Goal: Task Accomplishment & Management: Manage account settings

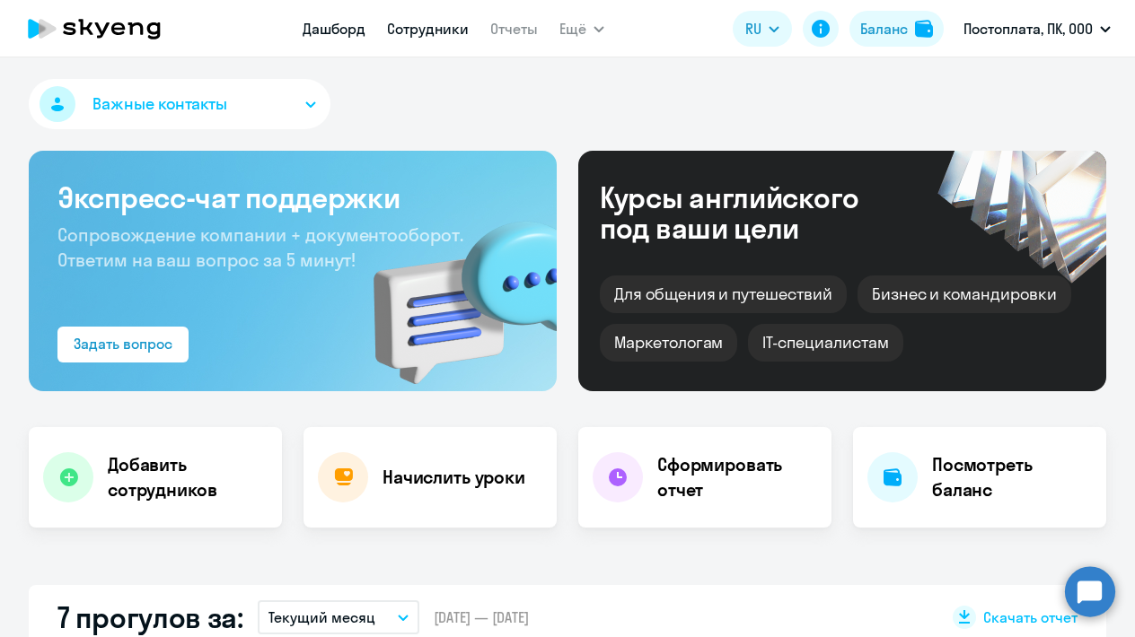
click at [417, 29] on link "Сотрудники" at bounding box center [428, 29] width 82 height 18
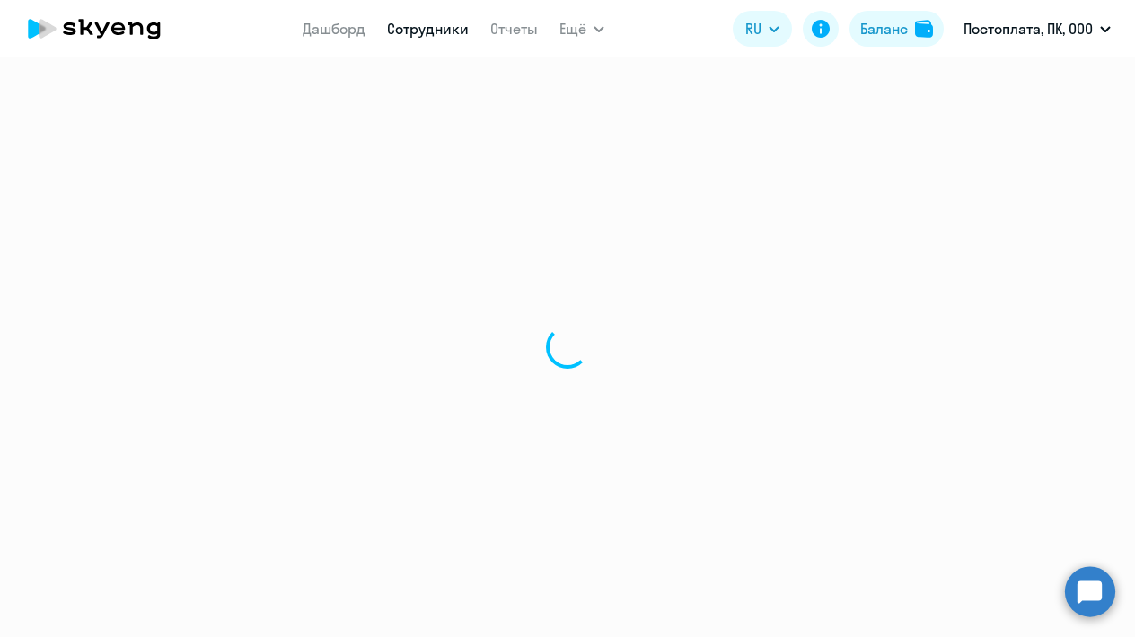
select select "30"
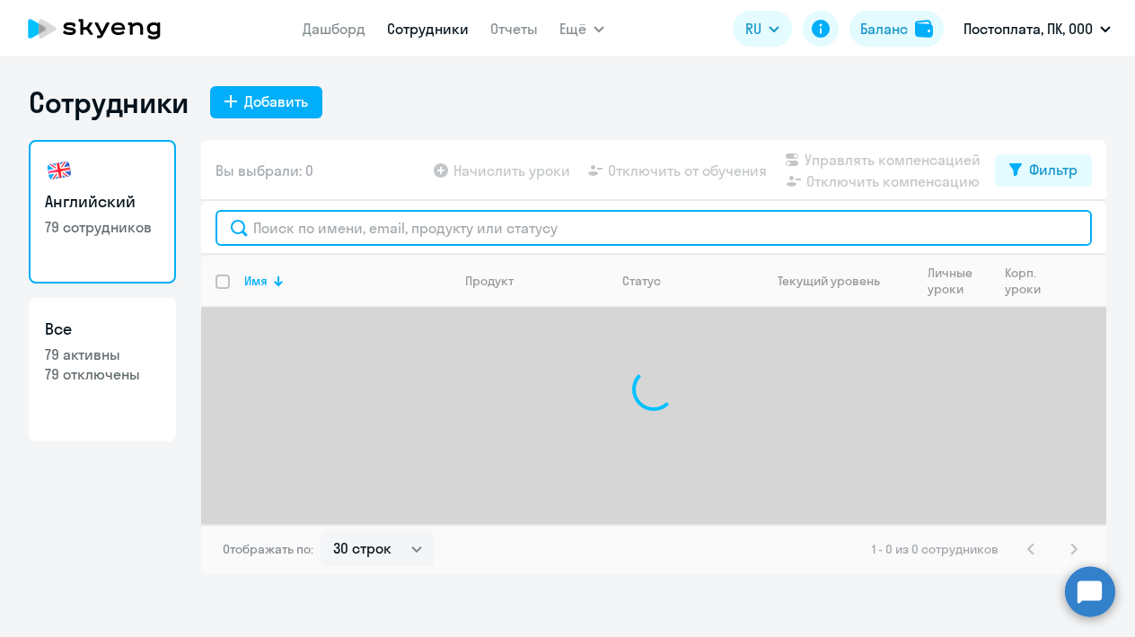
click at [359, 241] on input "text" at bounding box center [653, 228] width 876 height 36
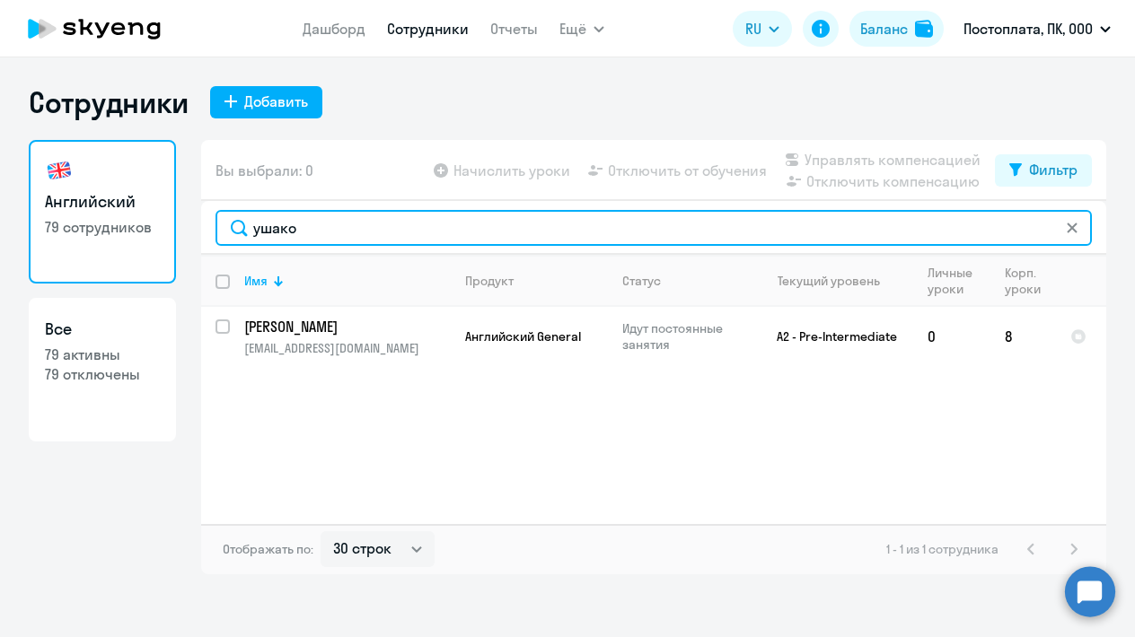
type input "ушако"
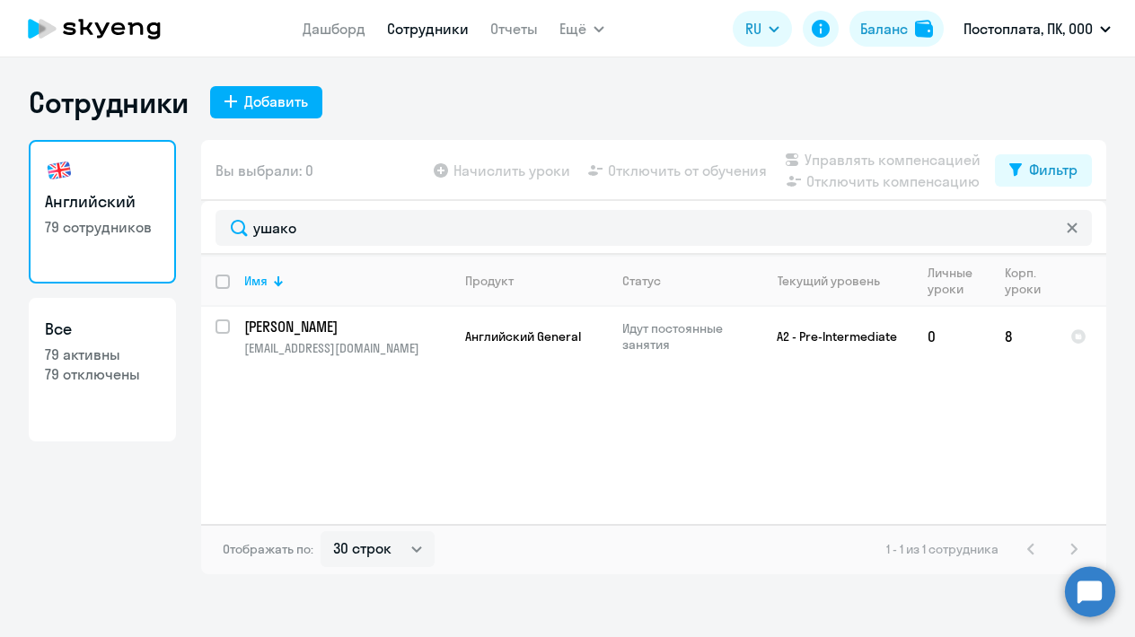
click at [144, 28] on icon at bounding box center [94, 28] width 158 height 45
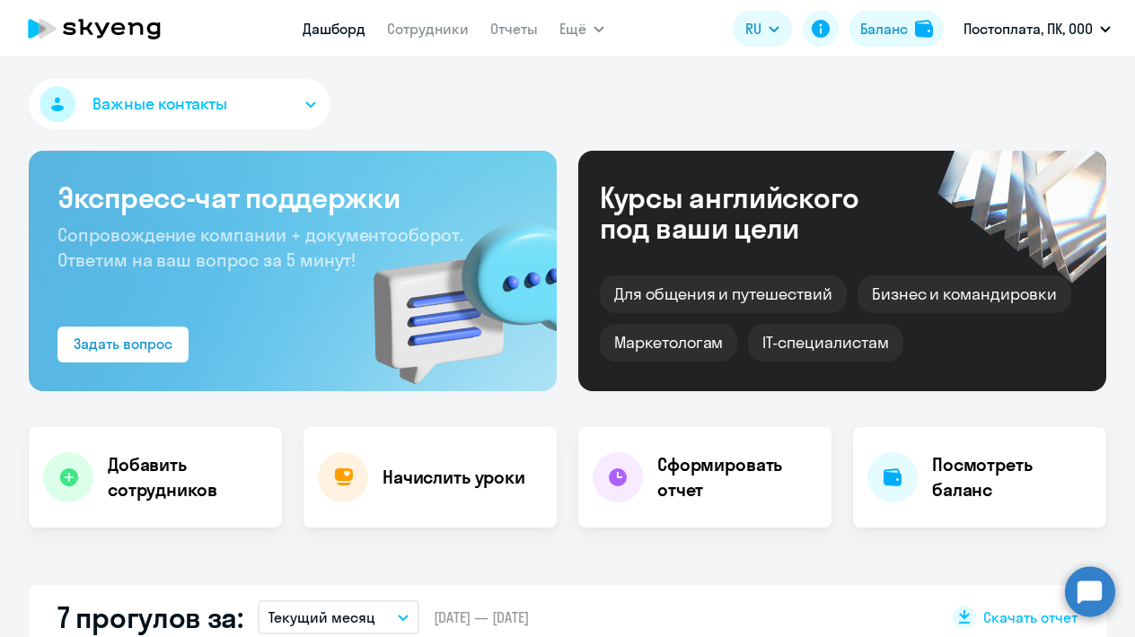
select select "30"
click at [437, 31] on link "Сотрудники" at bounding box center [428, 29] width 82 height 18
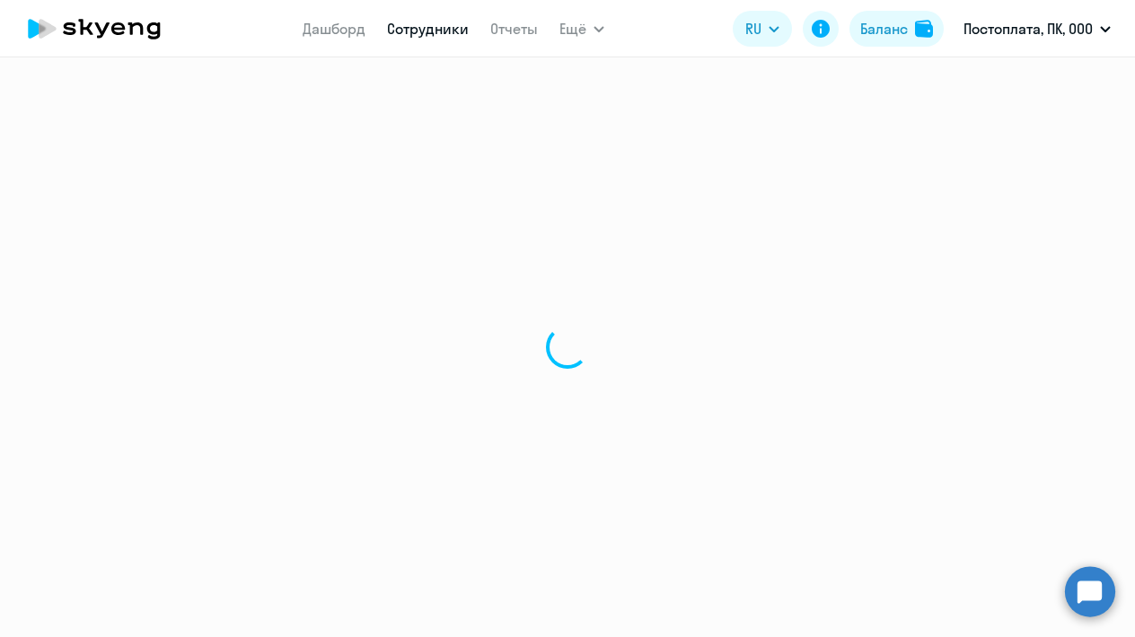
select select "30"
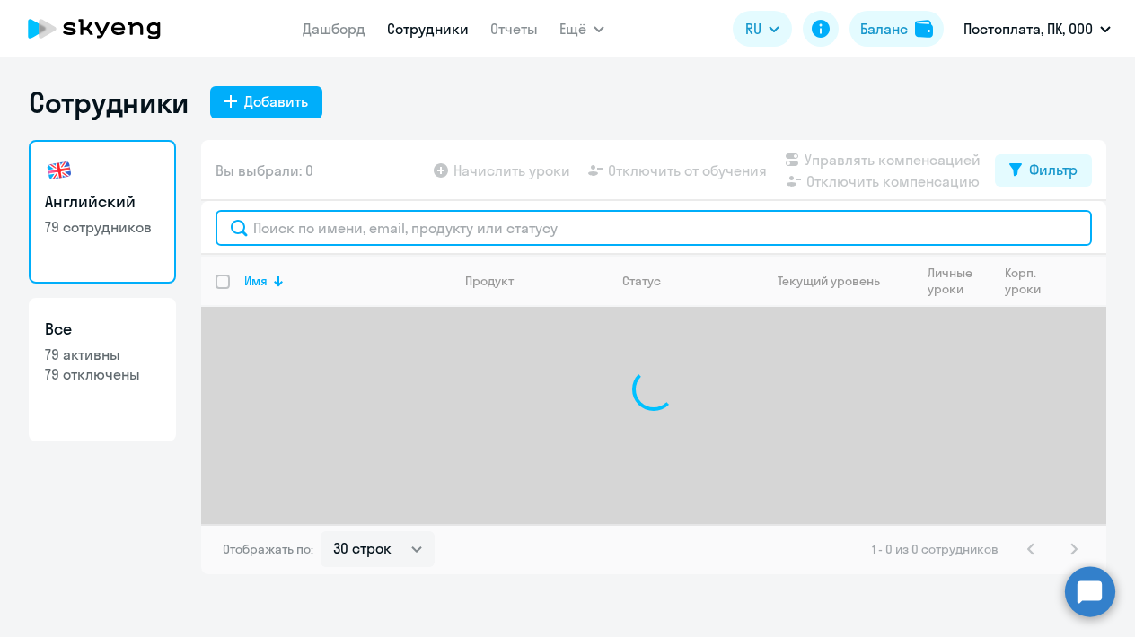
click at [400, 240] on input "text" at bounding box center [653, 228] width 876 height 36
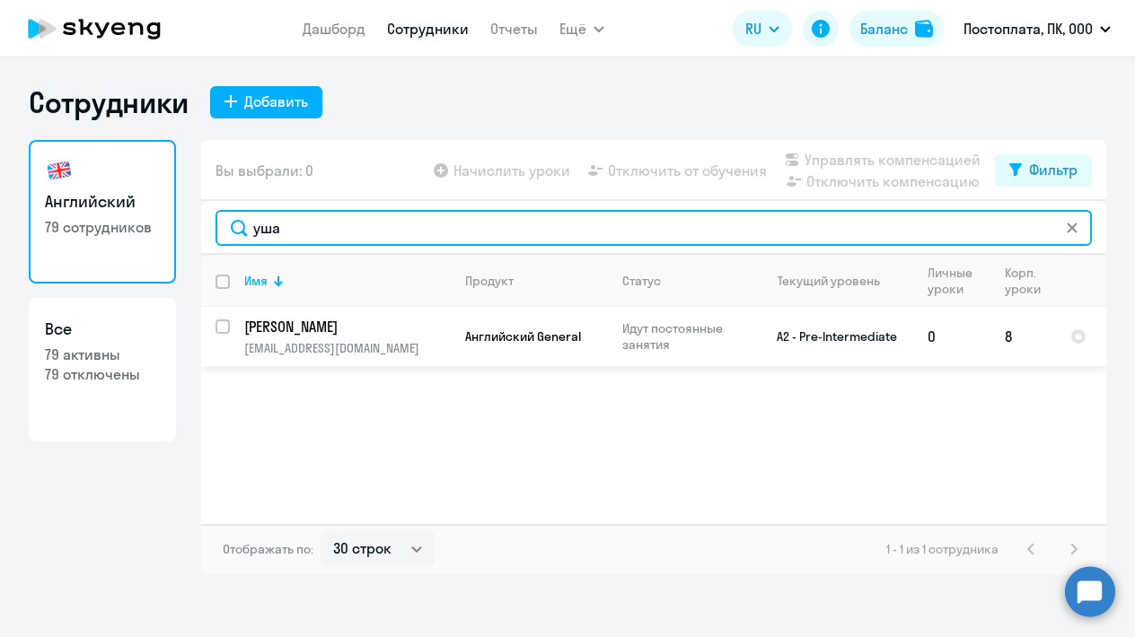
type input "уша"
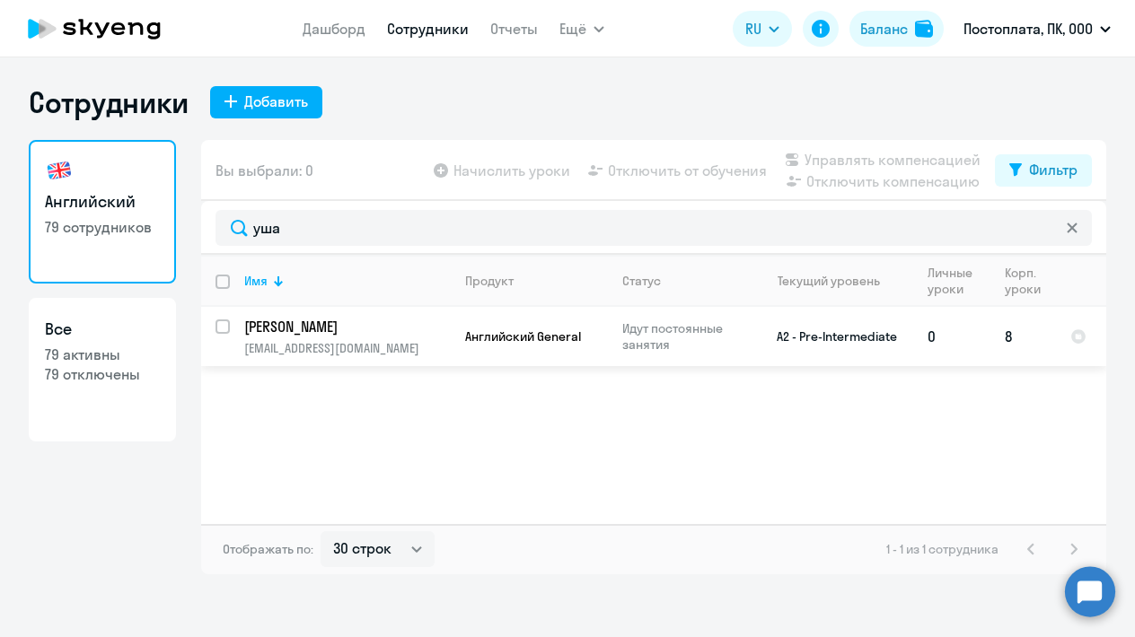
click at [292, 321] on p "[PERSON_NAME]" at bounding box center [345, 327] width 203 height 20
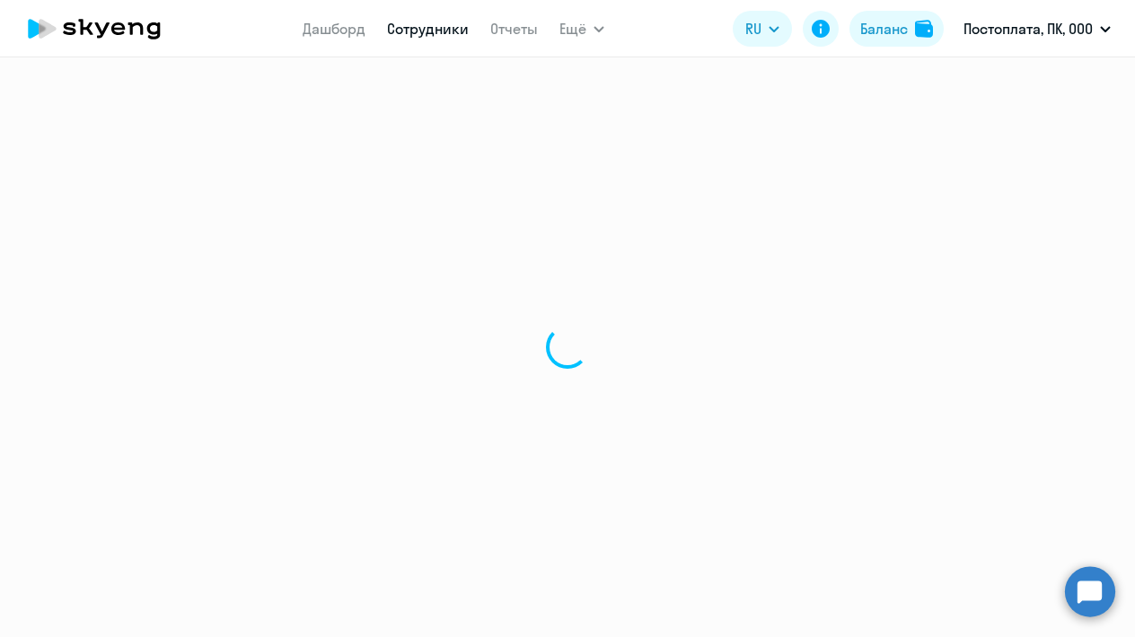
click at [293, 328] on div at bounding box center [567, 347] width 1135 height 580
select select "english"
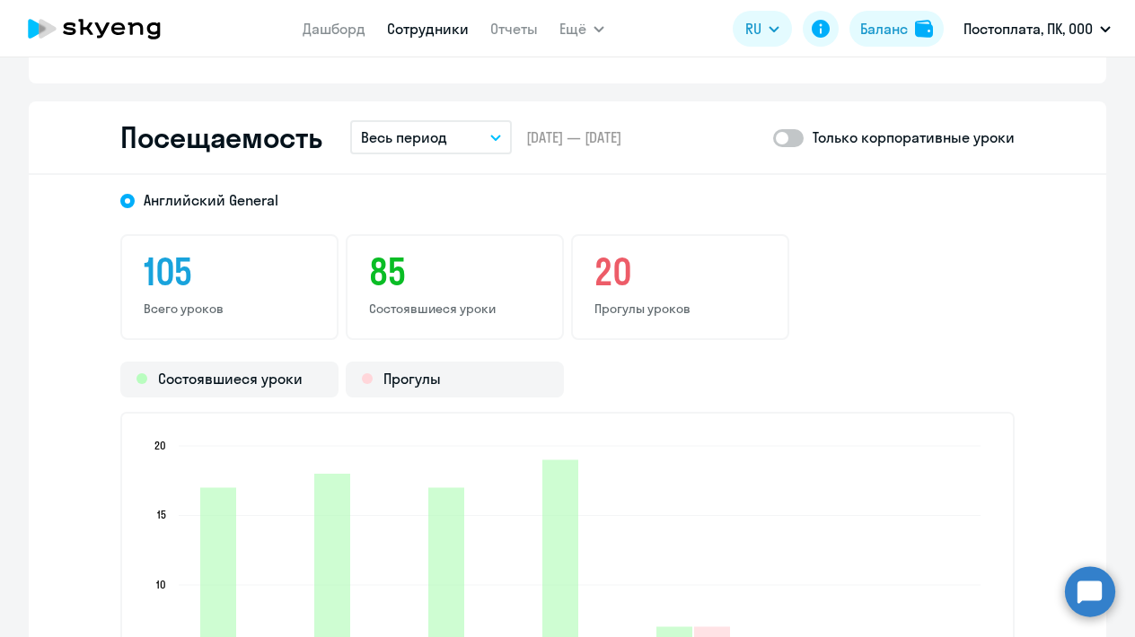
scroll to position [2298, 0]
click at [798, 146] on span at bounding box center [788, 139] width 31 height 18
click at [773, 139] on input "checkbox" at bounding box center [772, 138] width 1 height 1
checkbox input "true"
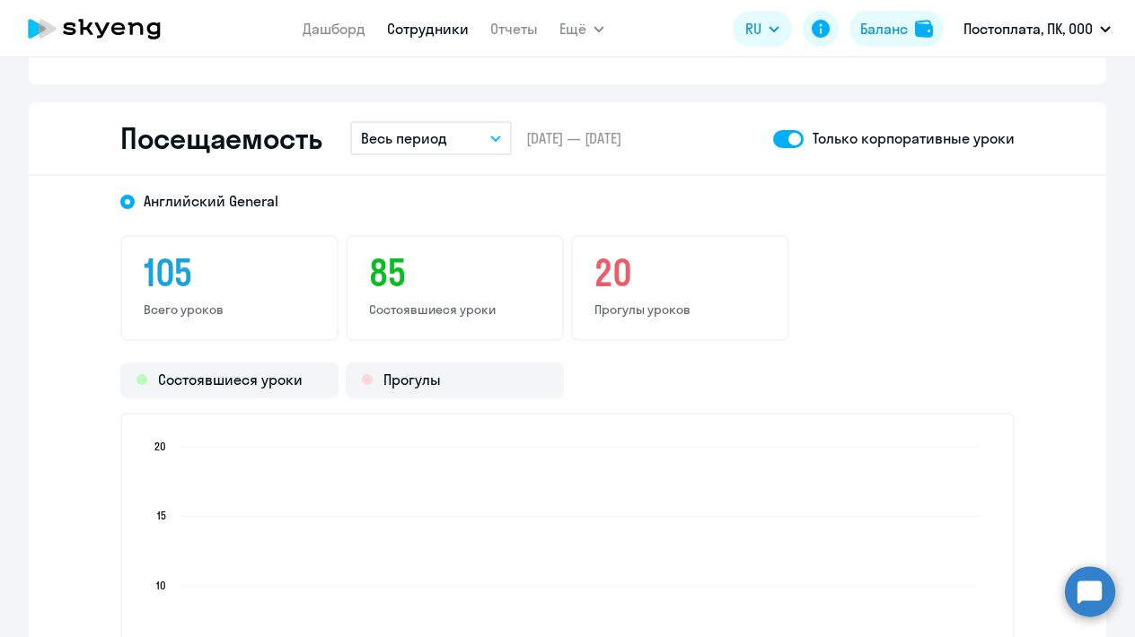
click at [452, 137] on button "Весь период" at bounding box center [431, 138] width 162 height 34
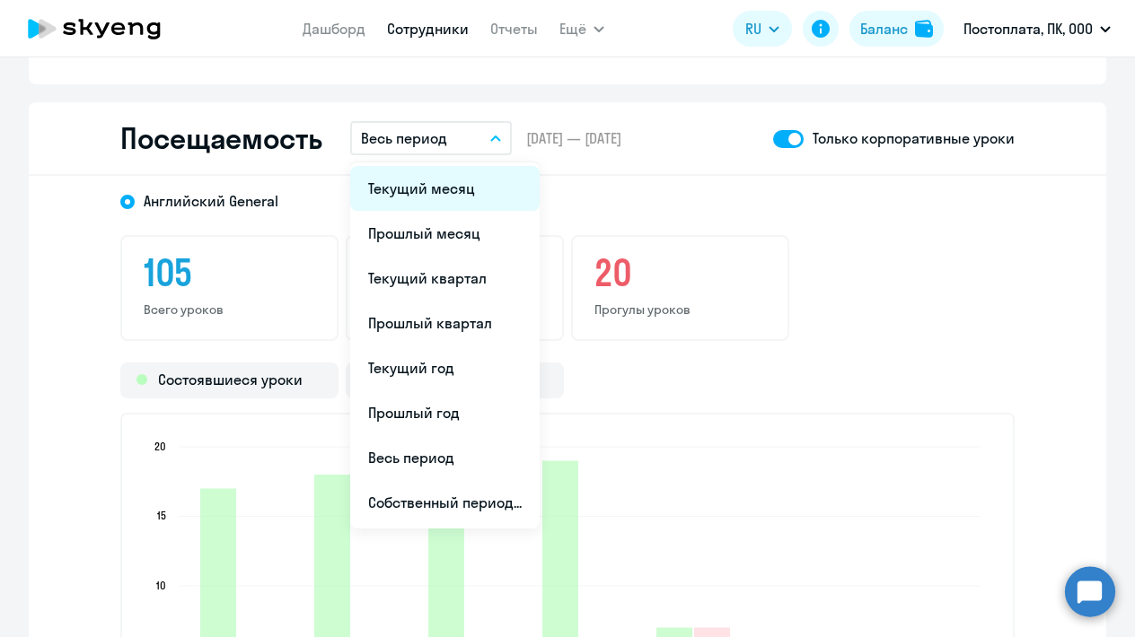
click at [414, 197] on li "Текущий месяц" at bounding box center [444, 188] width 189 height 45
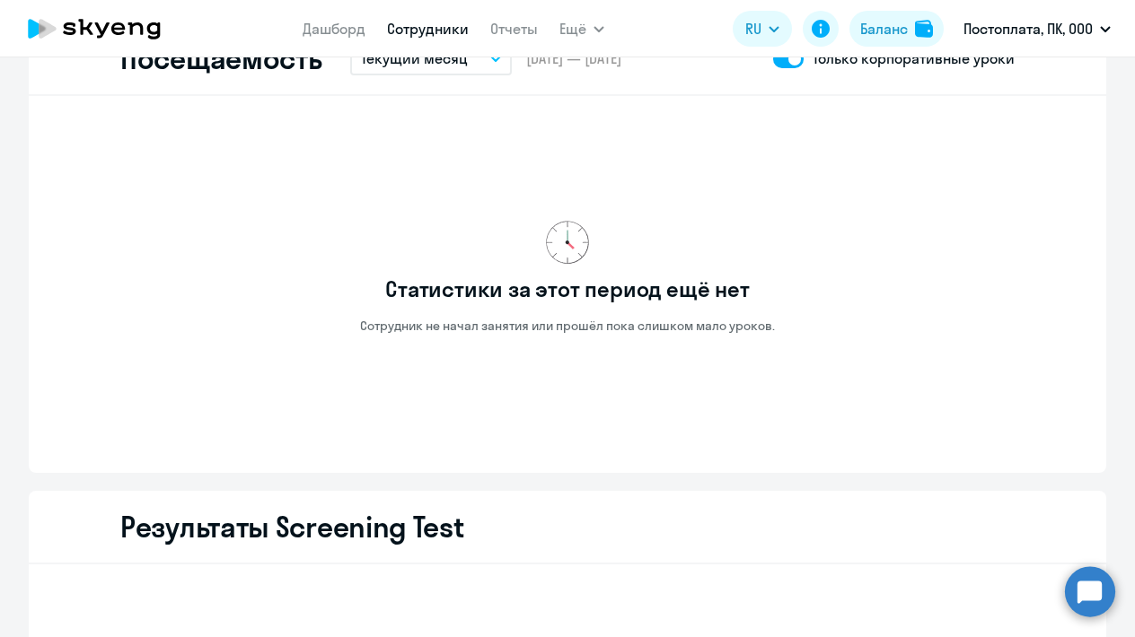
scroll to position [2377, 0]
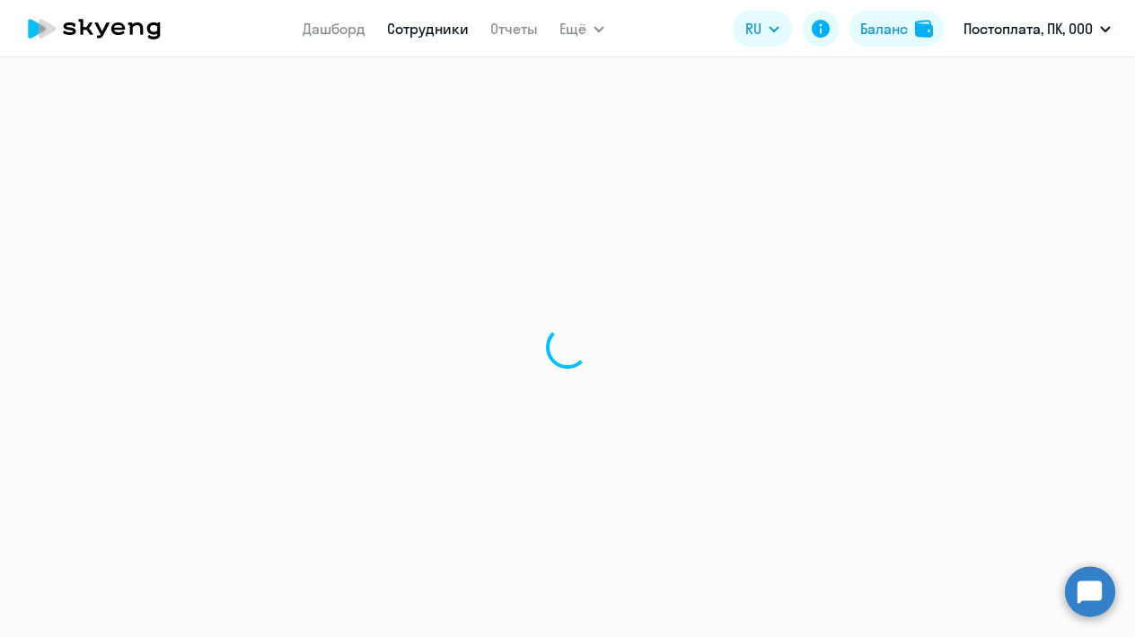
select select "30"
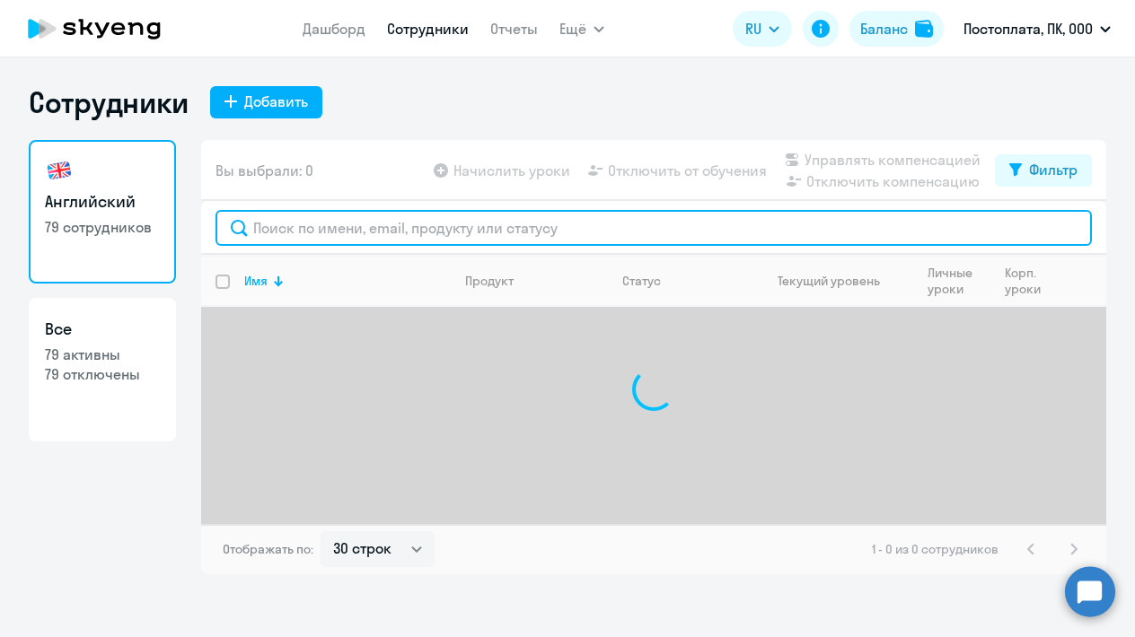
click at [394, 228] on input "text" at bounding box center [653, 228] width 876 height 36
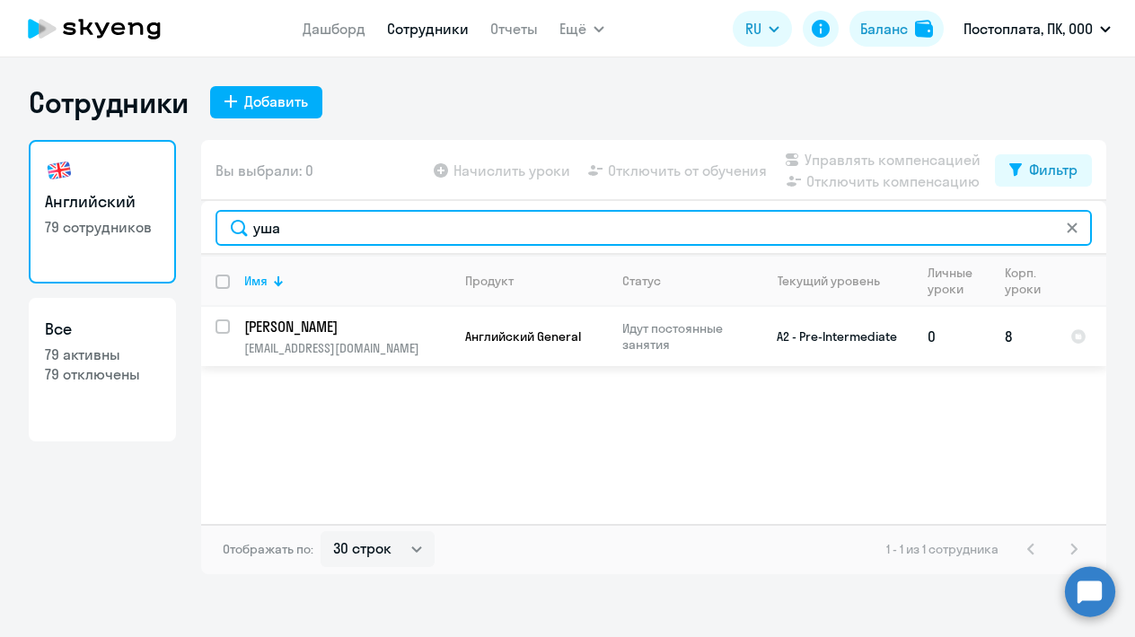
type input "уша"
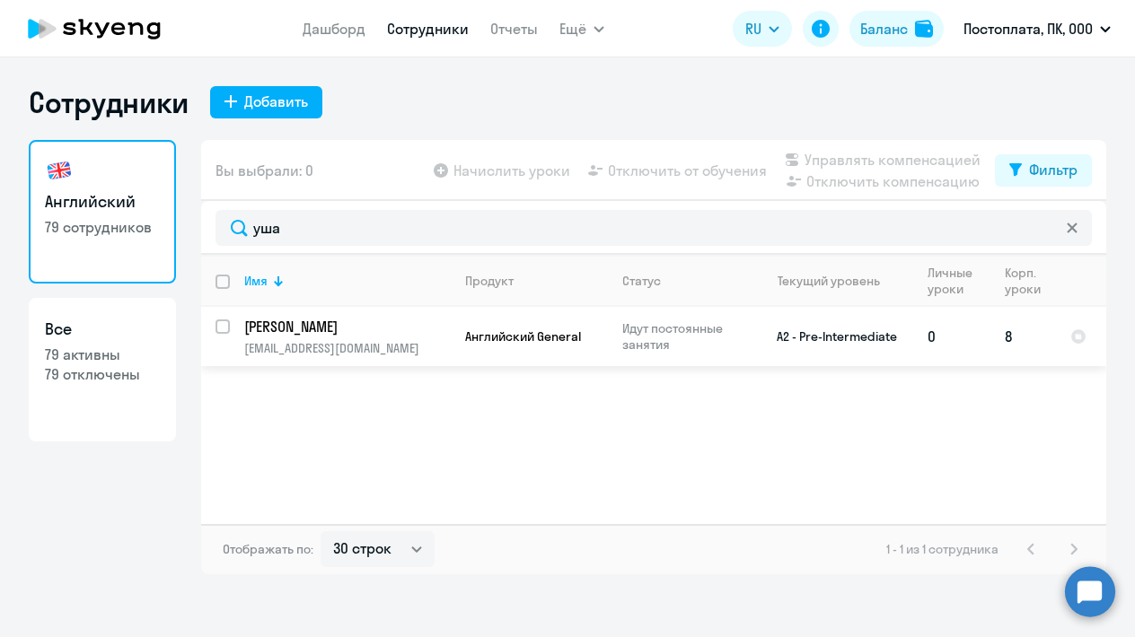
click at [228, 326] on input "select row 14974851" at bounding box center [233, 338] width 36 height 36
checkbox input "true"
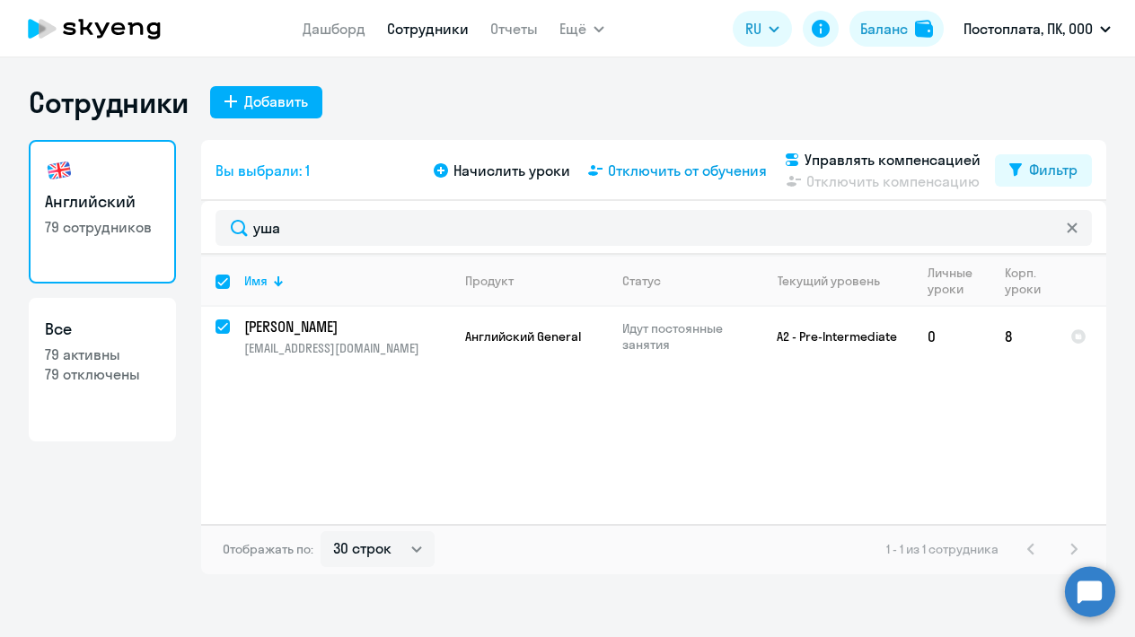
click at [625, 162] on span "Отключить от обучения" at bounding box center [687, 171] width 159 height 22
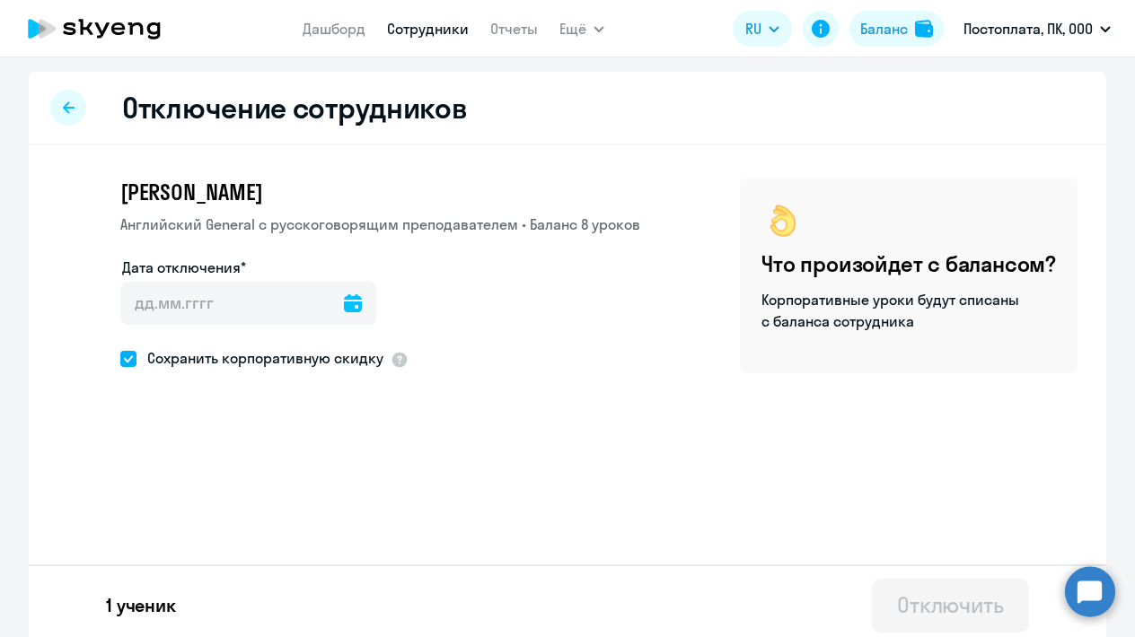
click at [357, 306] on icon at bounding box center [353, 303] width 18 height 18
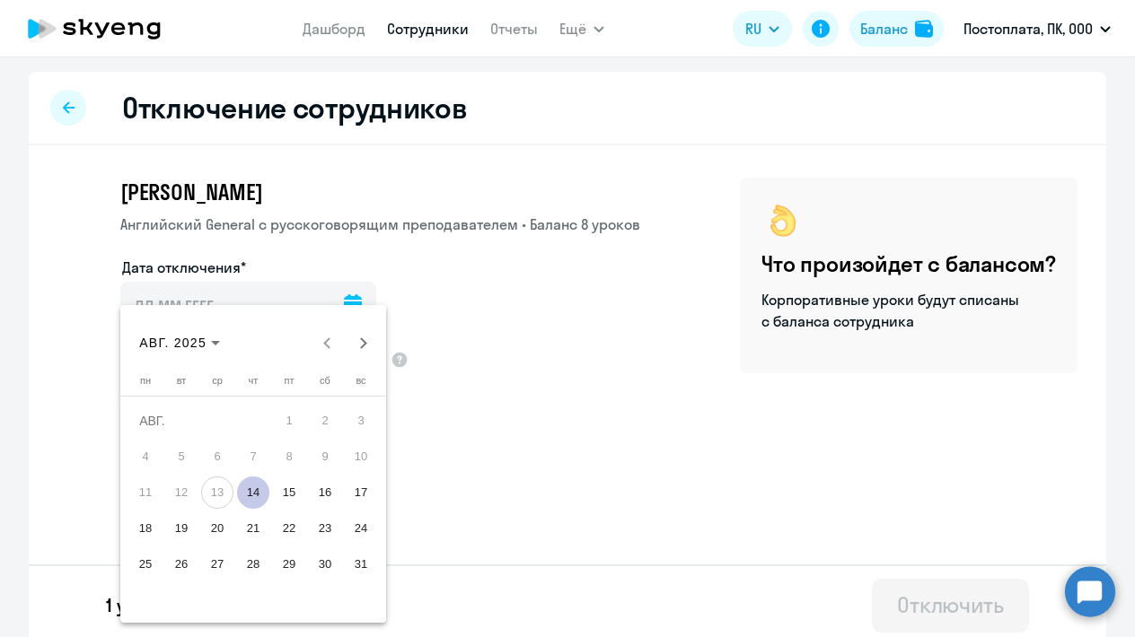
click at [250, 489] on span "14" at bounding box center [253, 493] width 32 height 32
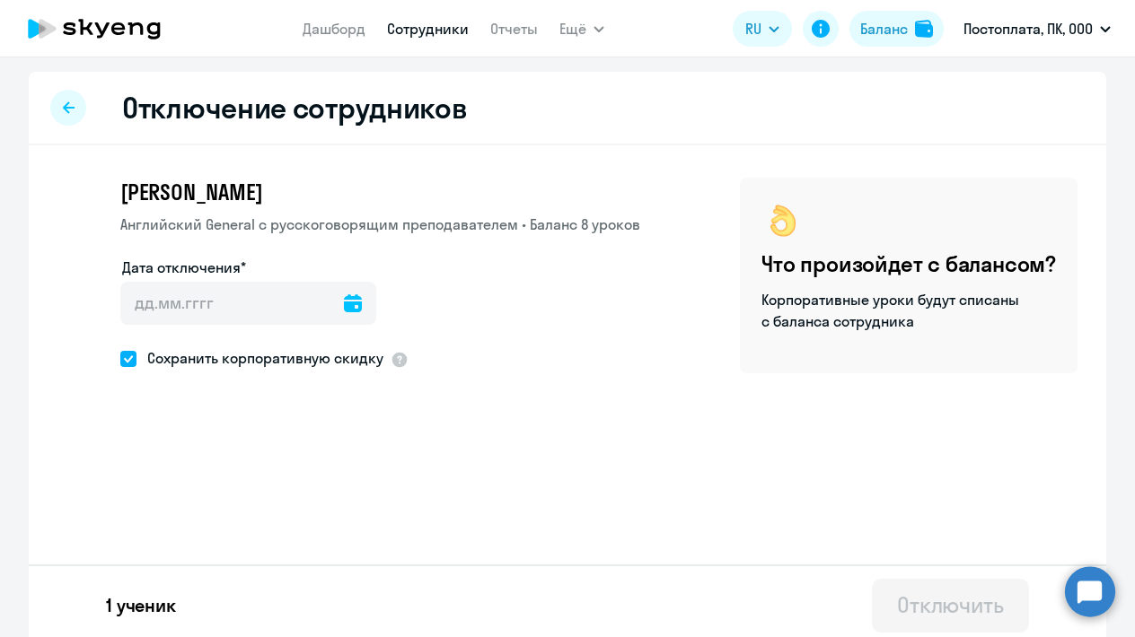
type input "[DATE]"
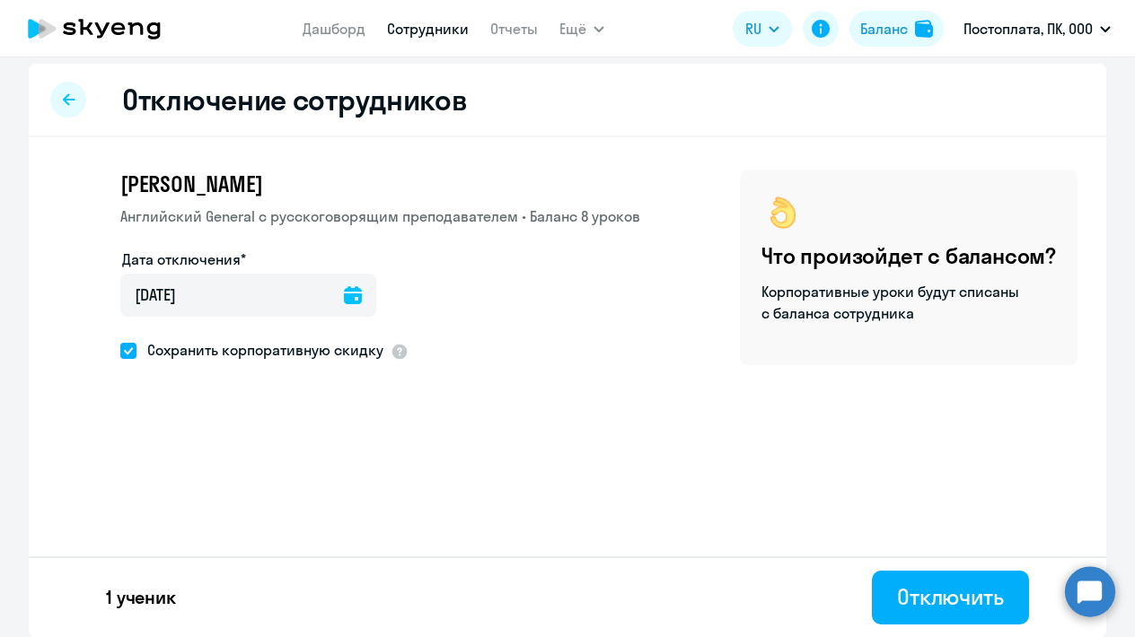
scroll to position [8, 0]
click at [954, 590] on div "Отключить" at bounding box center [950, 597] width 107 height 29
